Goal: Book appointment/travel/reservation

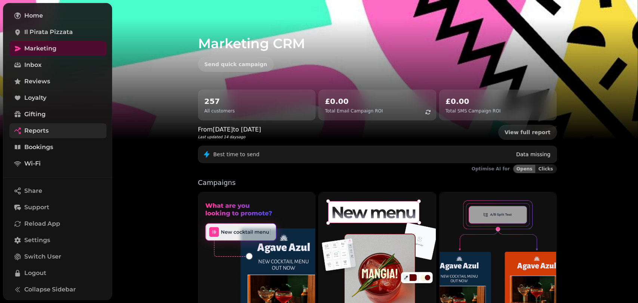
scroll to position [42, 0]
click at [51, 147] on span "Bookings" at bounding box center [38, 146] width 29 height 9
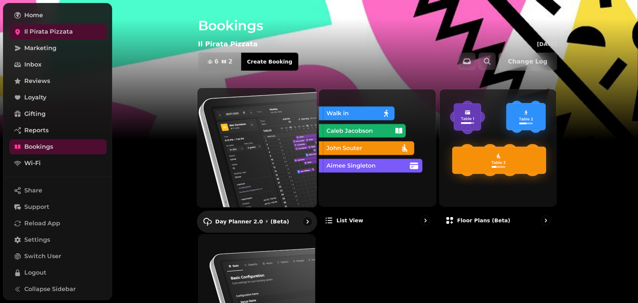
click at [277, 169] on img at bounding box center [256, 147] width 131 height 131
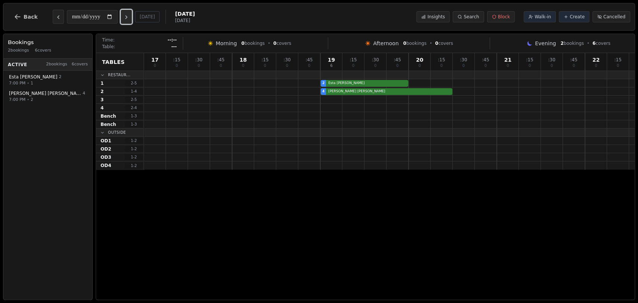
click at [128, 15] on icon "Next day" at bounding box center [126, 17] width 6 height 6
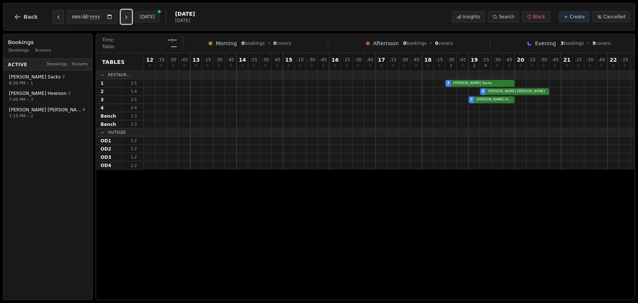
click at [128, 15] on icon "Next day" at bounding box center [126, 17] width 6 height 6
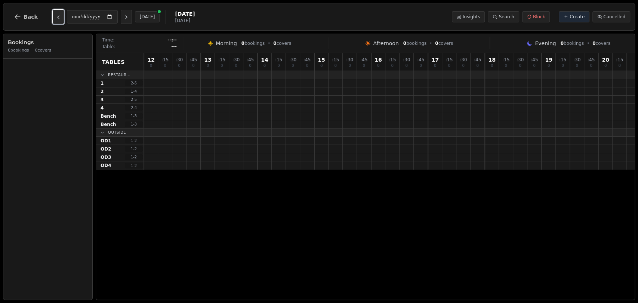
click at [55, 18] on icon "Previous day" at bounding box center [58, 17] width 6 height 6
type input "**********"
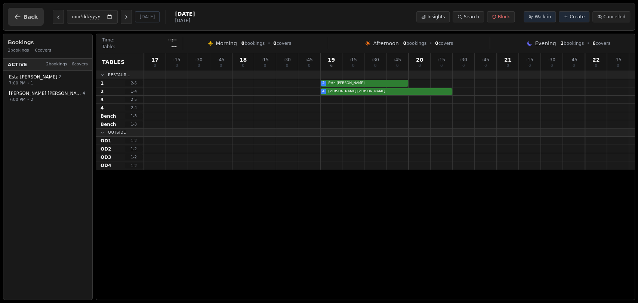
click at [22, 19] on button "Back" at bounding box center [26, 17] width 36 height 18
